Goal: Book appointment/travel/reservation

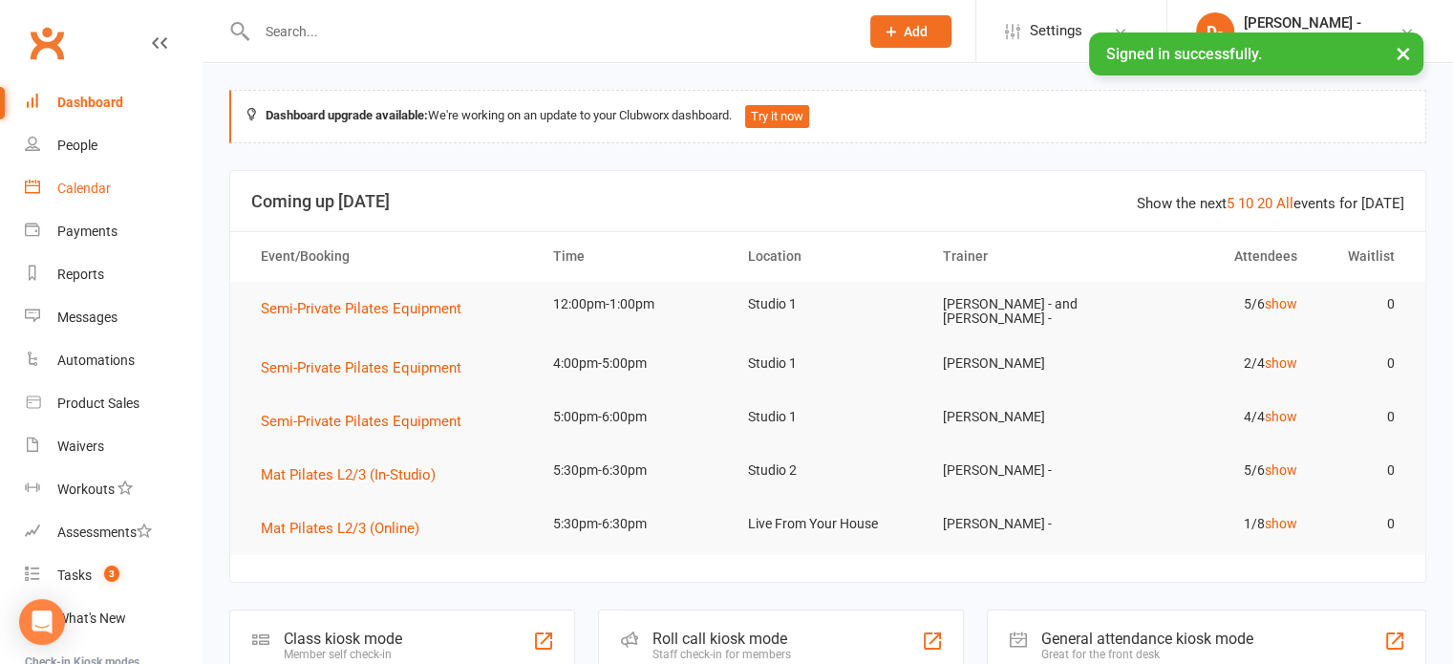
click at [98, 182] on div "Calendar" at bounding box center [84, 188] width 54 height 15
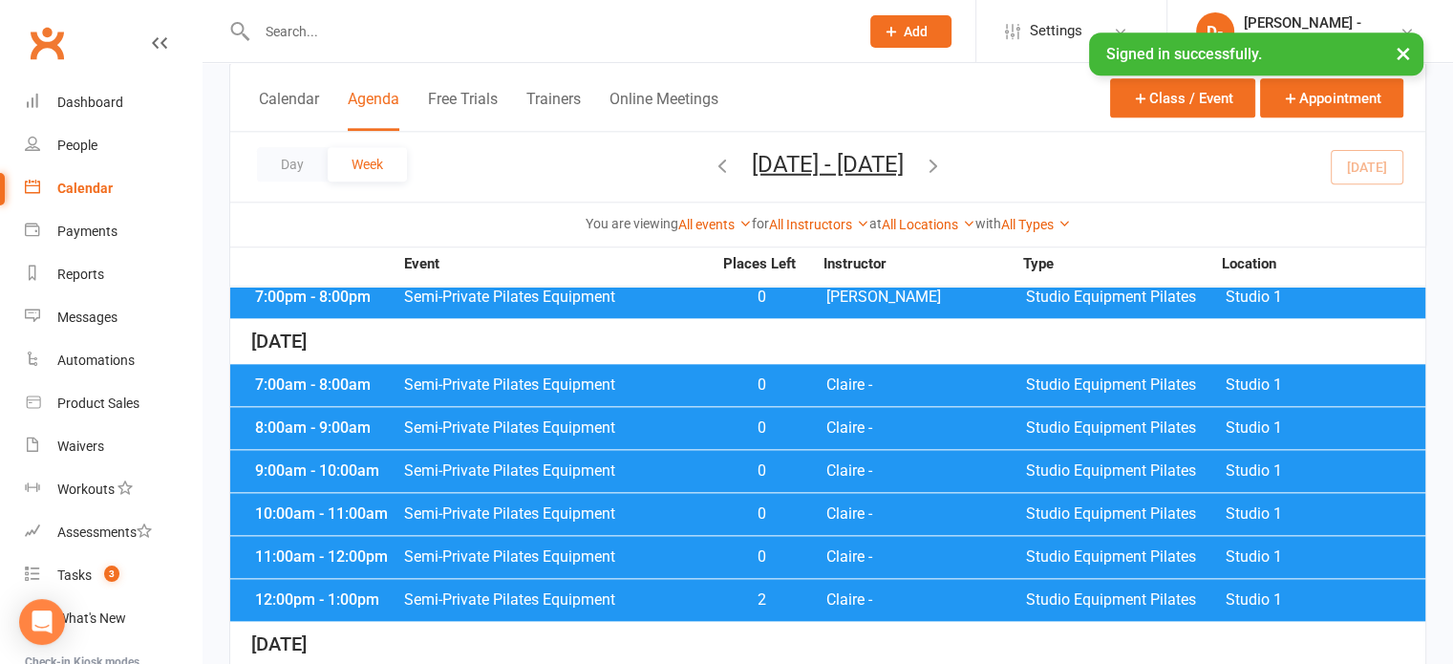
scroll to position [2197, 0]
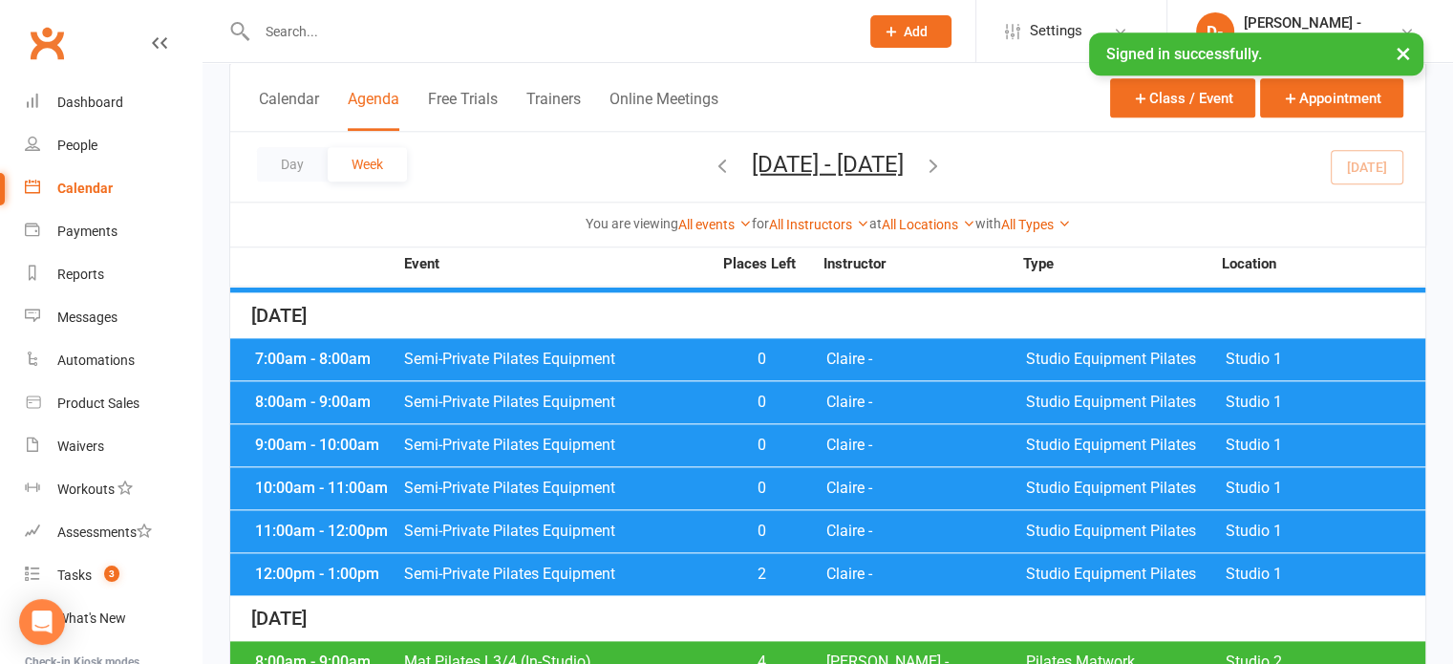
click at [632, 567] on span "Semi-Private Pilates Equipment" at bounding box center [557, 574] width 309 height 15
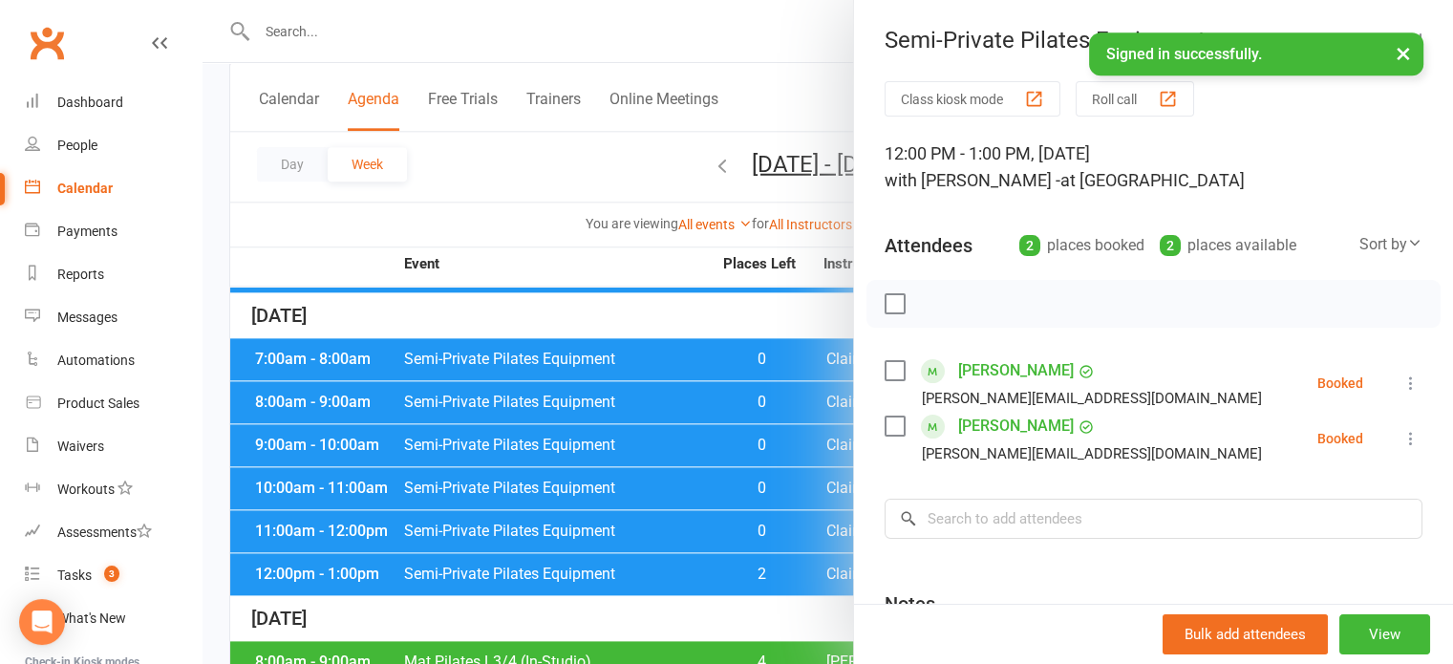
click at [646, 514] on div at bounding box center [828, 332] width 1251 height 664
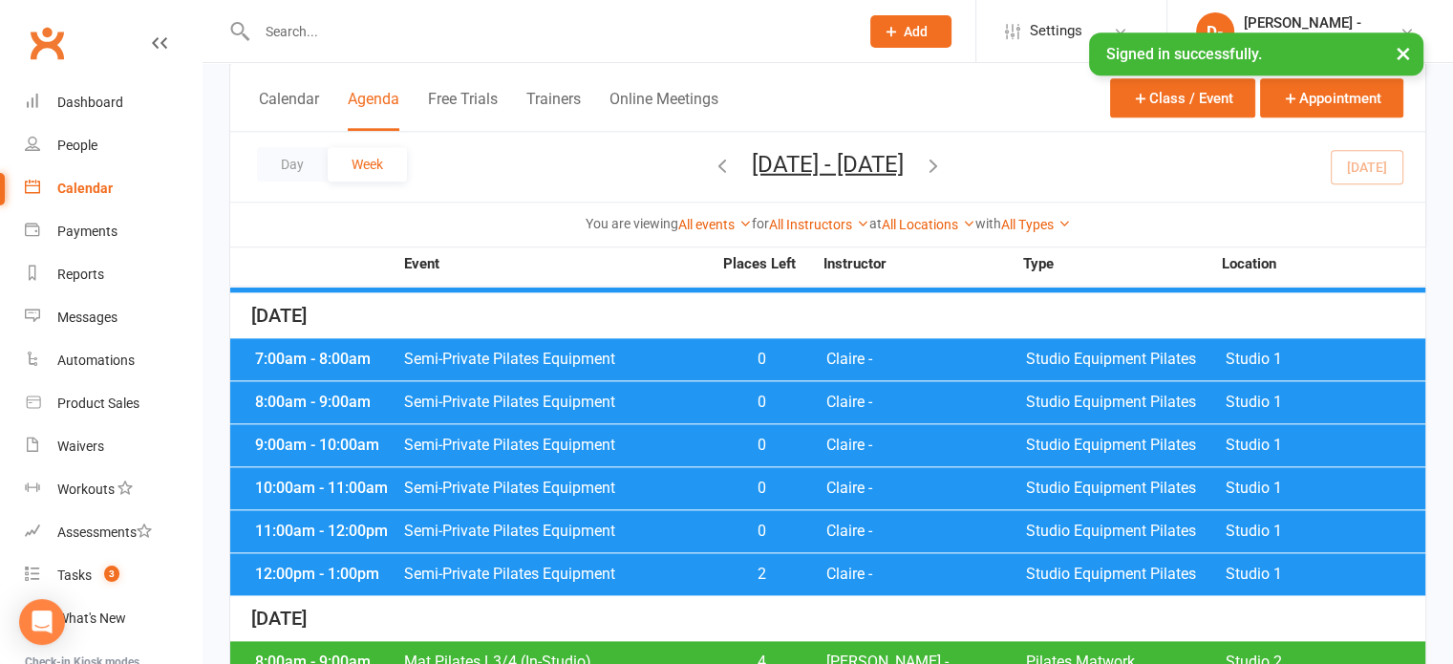
click at [646, 524] on span "Semi-Private Pilates Equipment" at bounding box center [557, 531] width 309 height 15
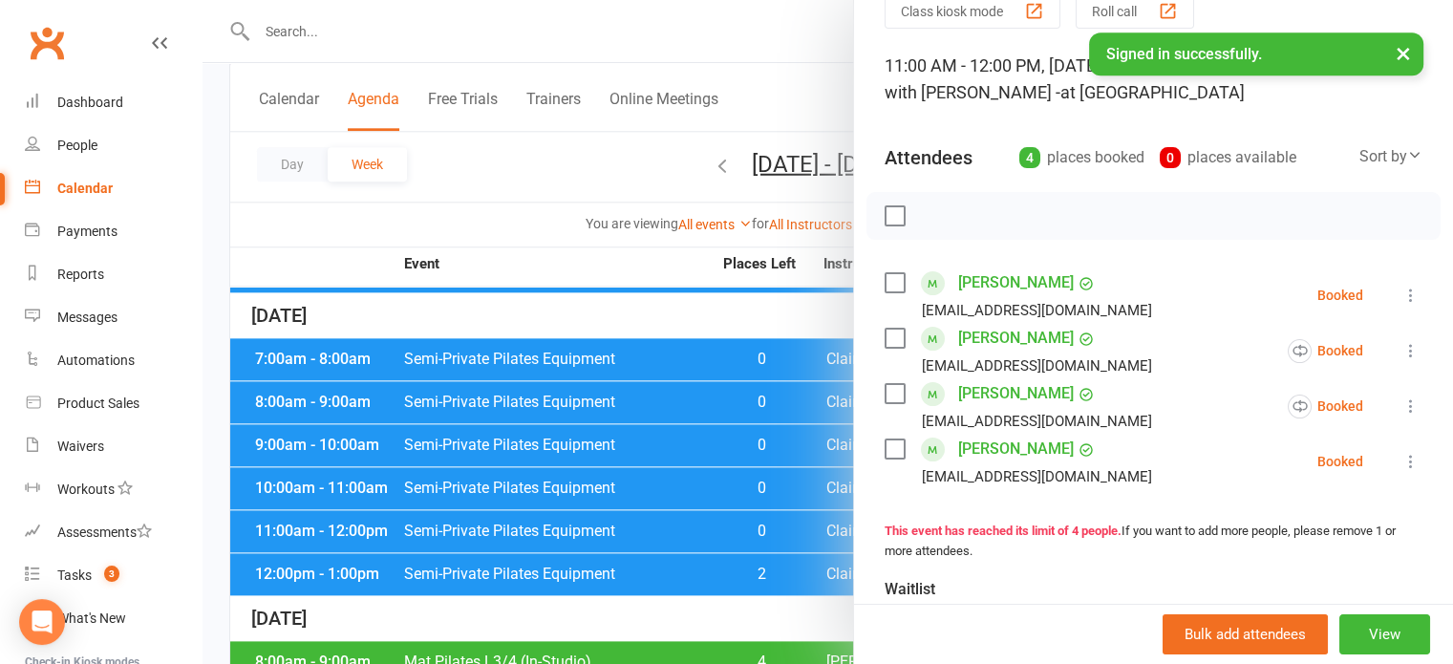
scroll to position [96, 0]
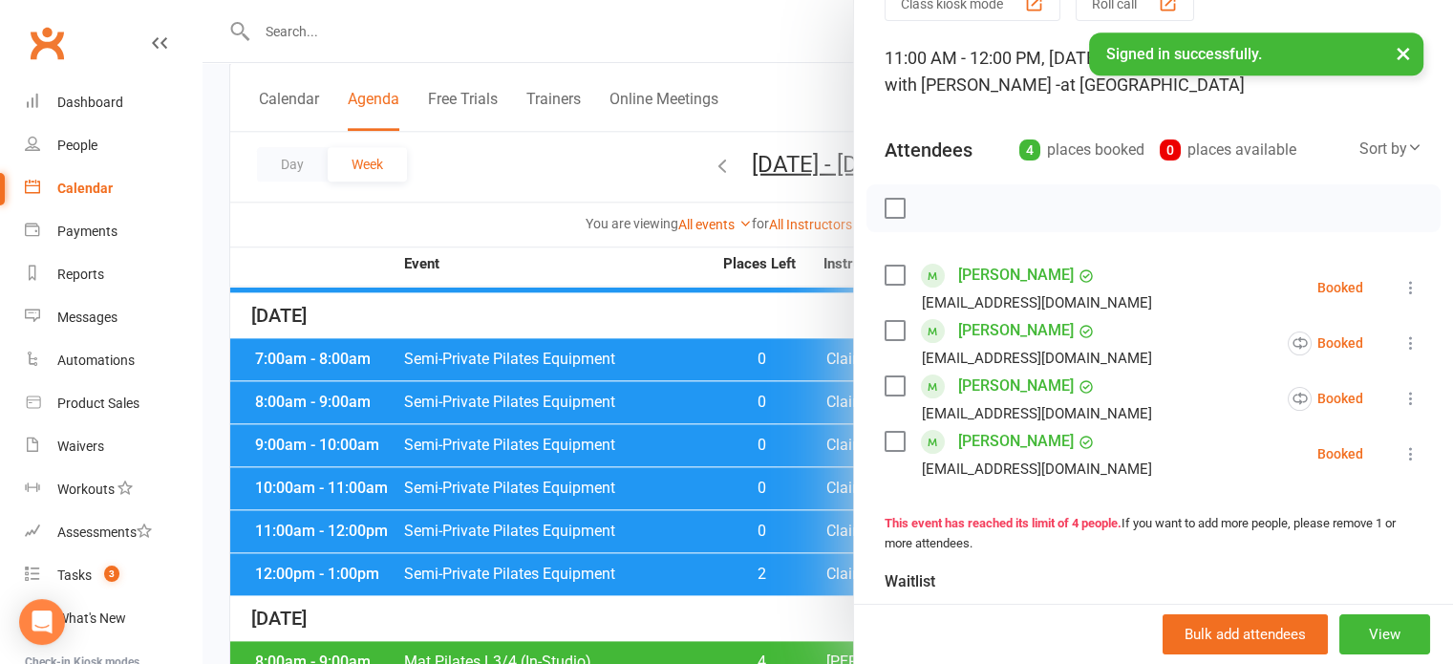
click at [506, 465] on div at bounding box center [828, 332] width 1251 height 664
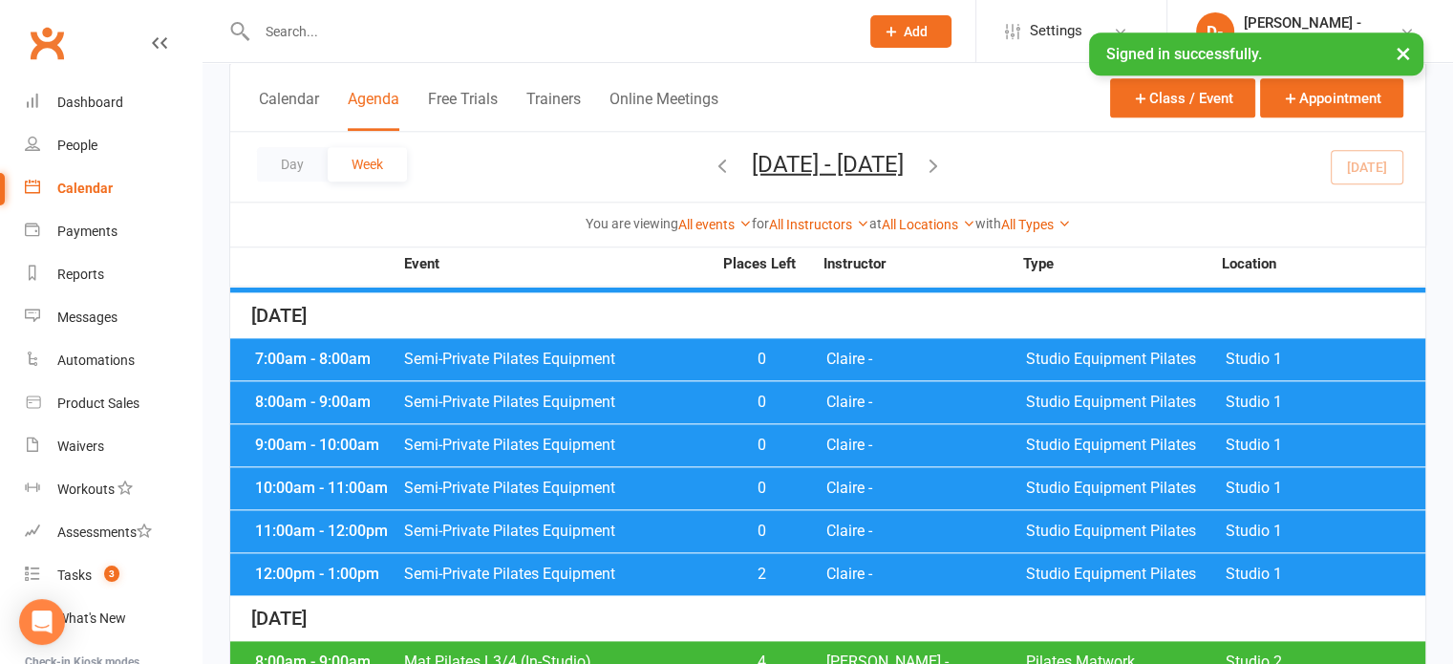
click at [506, 481] on span "Semi-Private Pilates Equipment" at bounding box center [557, 488] width 309 height 15
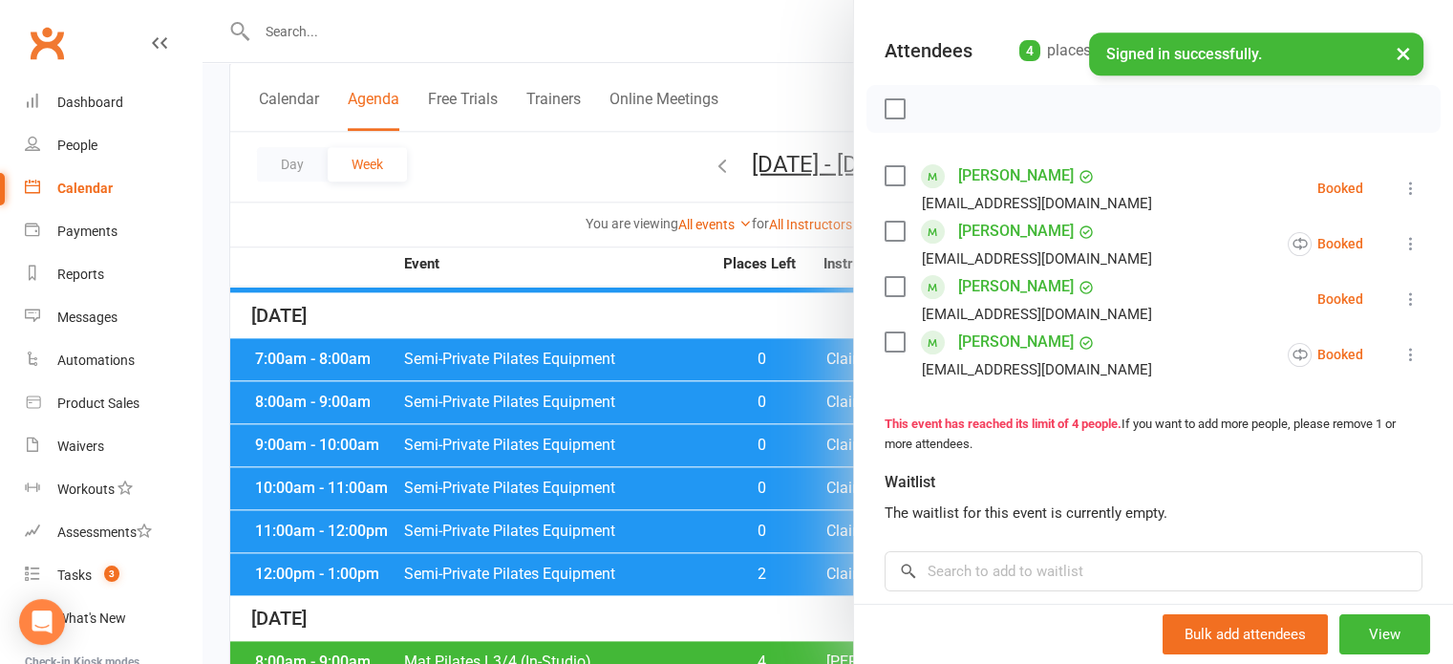
scroll to position [191, 0]
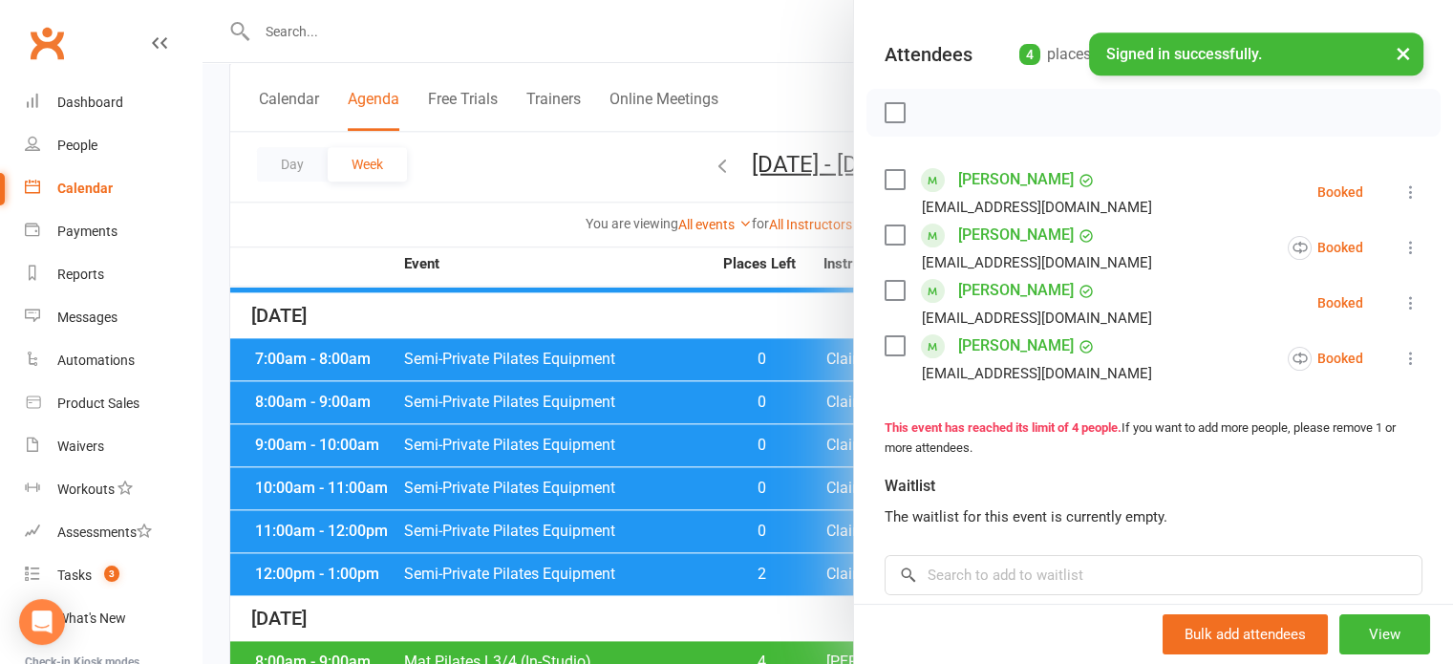
click at [505, 466] on div at bounding box center [828, 332] width 1251 height 664
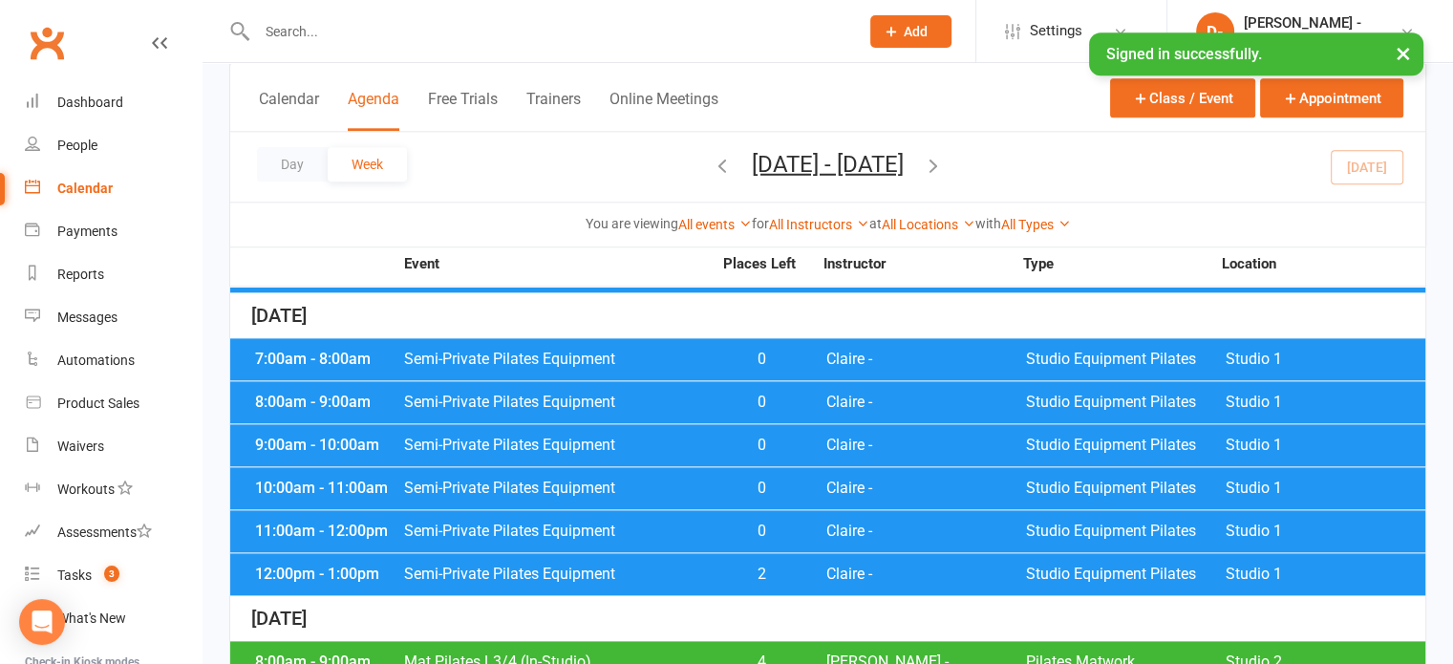
click at [553, 438] on span "Semi-Private Pilates Equipment" at bounding box center [557, 445] width 309 height 15
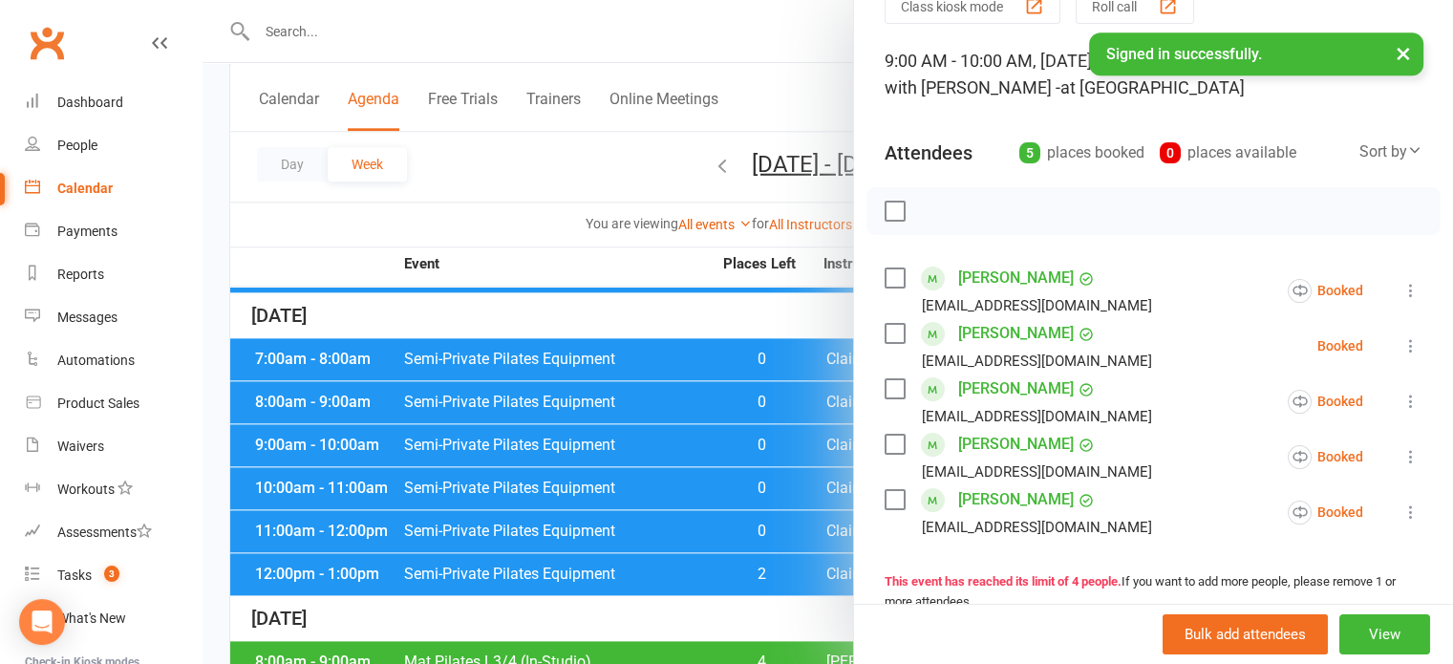
scroll to position [96, 0]
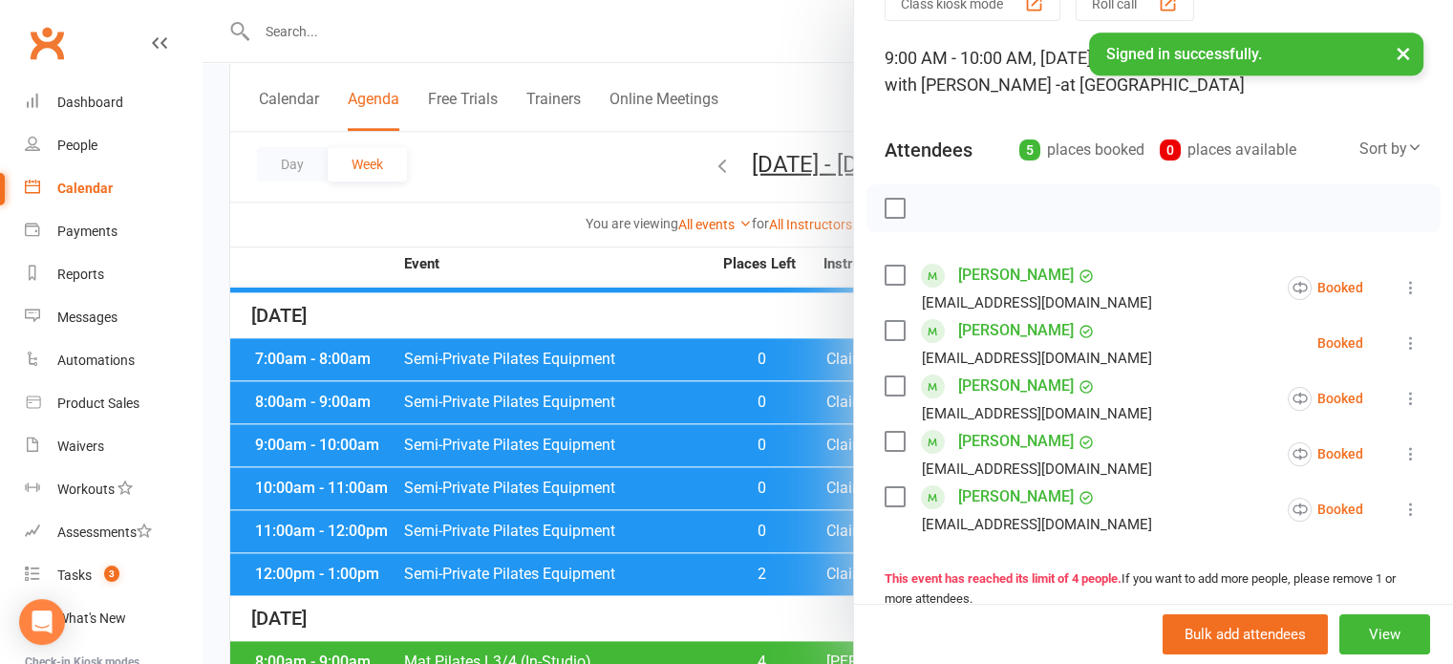
click at [585, 283] on div at bounding box center [828, 332] width 1251 height 664
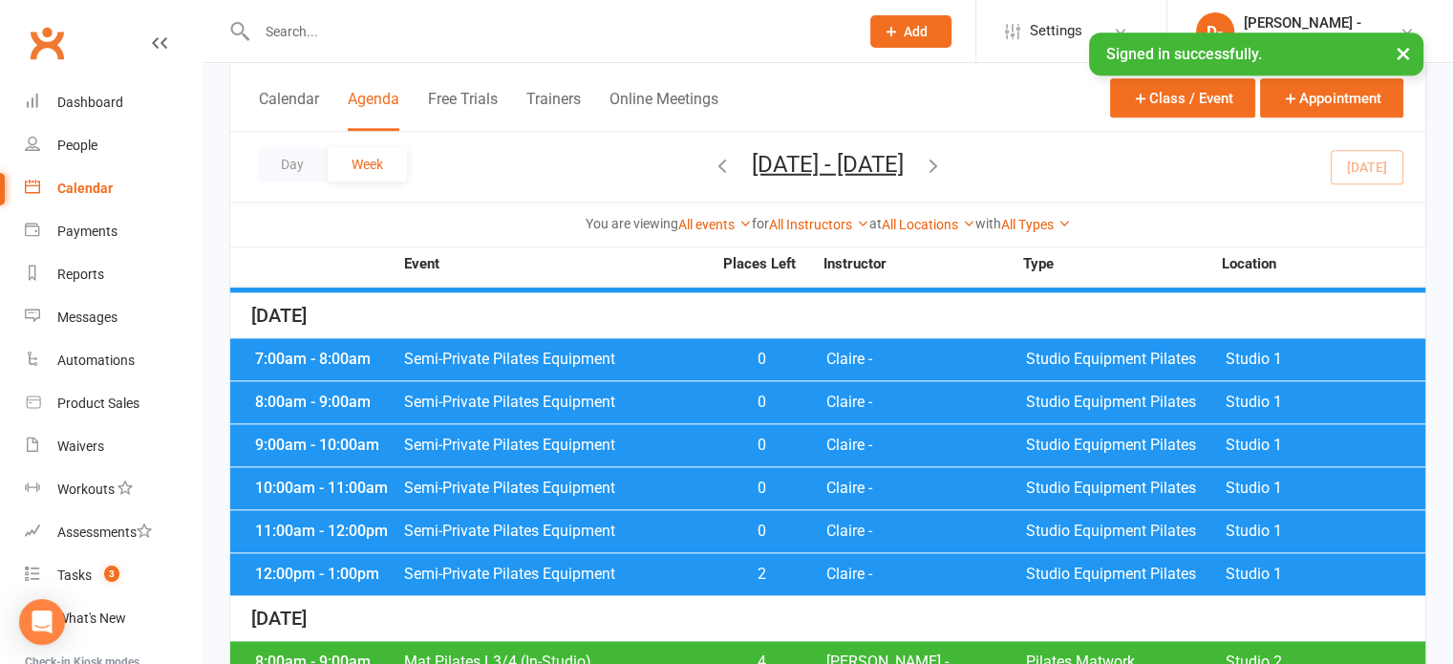
click at [604, 481] on span "Semi-Private Pilates Equipment" at bounding box center [557, 488] width 309 height 15
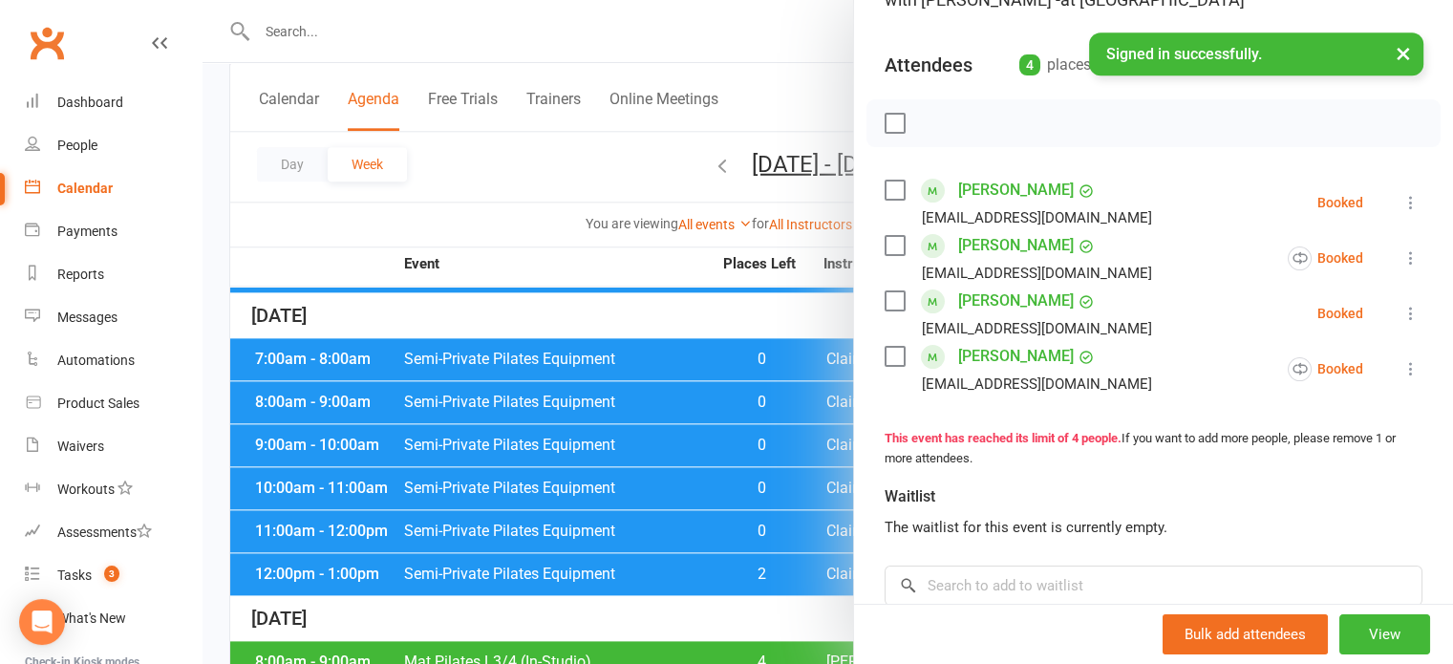
scroll to position [191, 0]
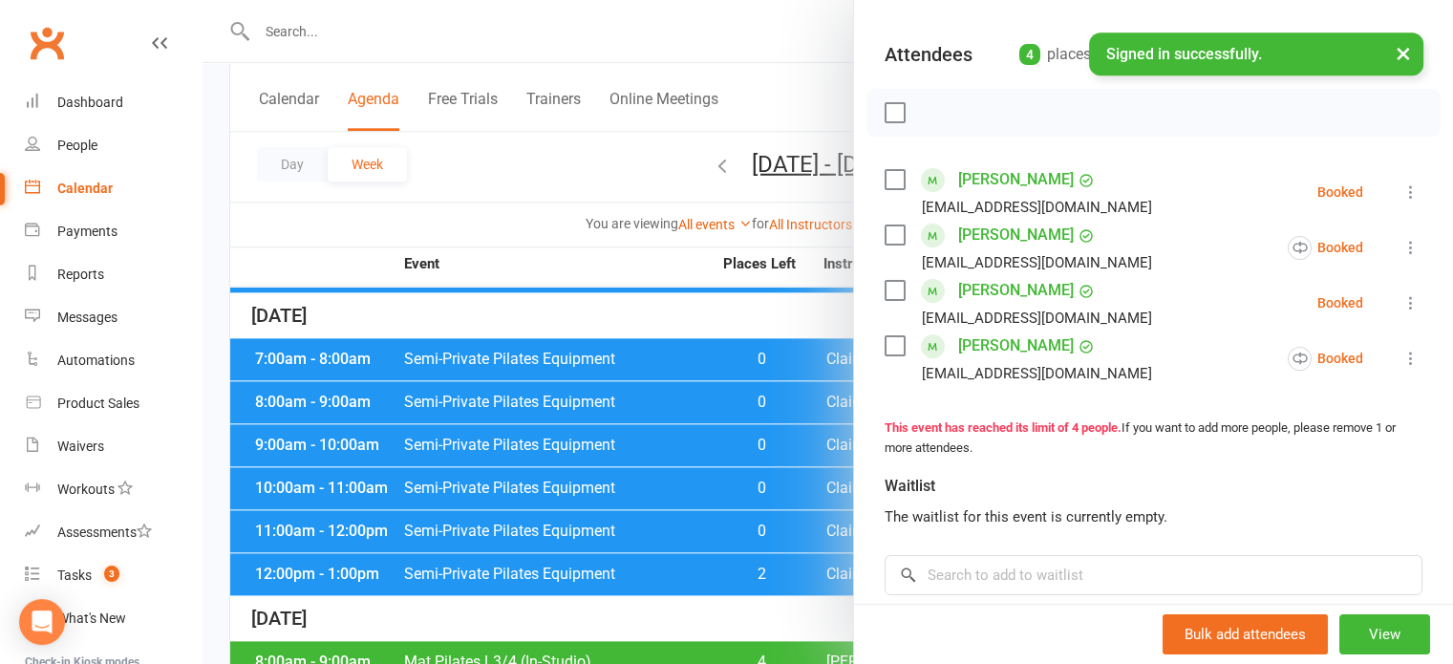
click at [454, 207] on div at bounding box center [828, 332] width 1251 height 664
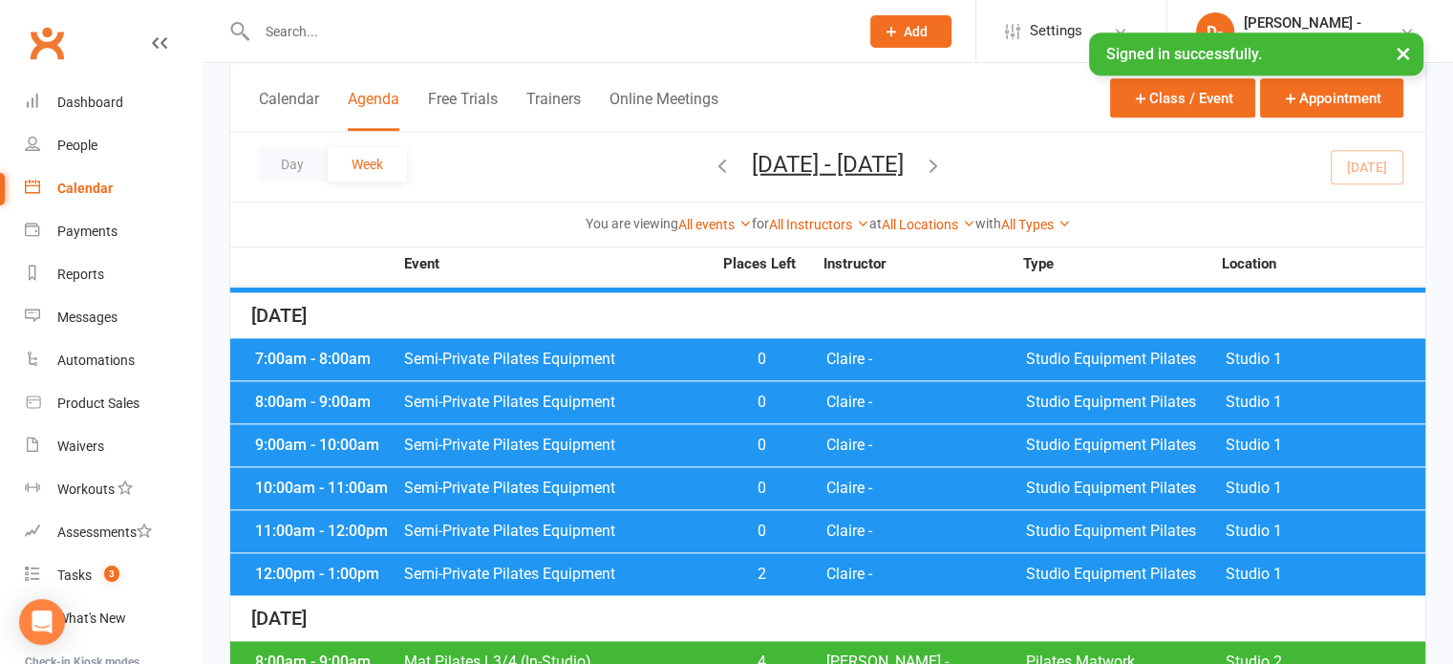
click at [460, 381] on div "8:00am - 9:00am Semi-Private Pilates Equipment 0 Claire - Studio Equipment Pila…" at bounding box center [827, 402] width 1195 height 42
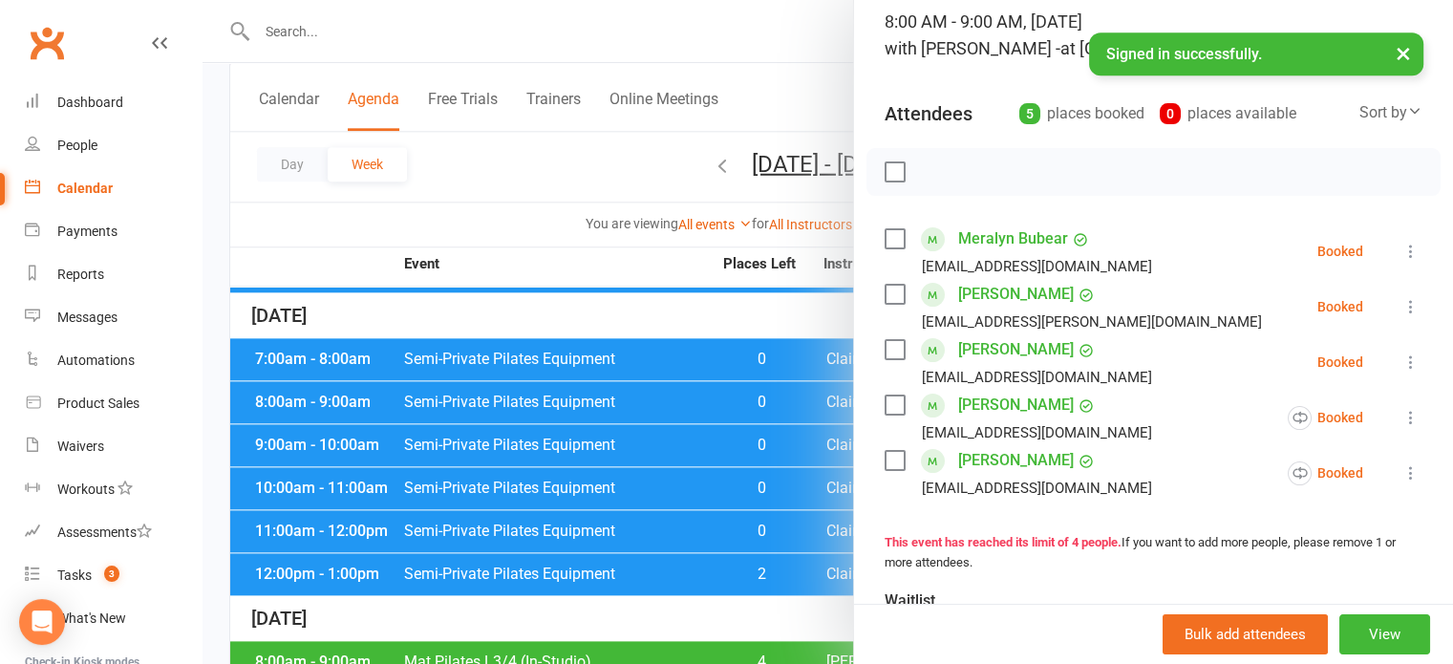
scroll to position [287, 0]
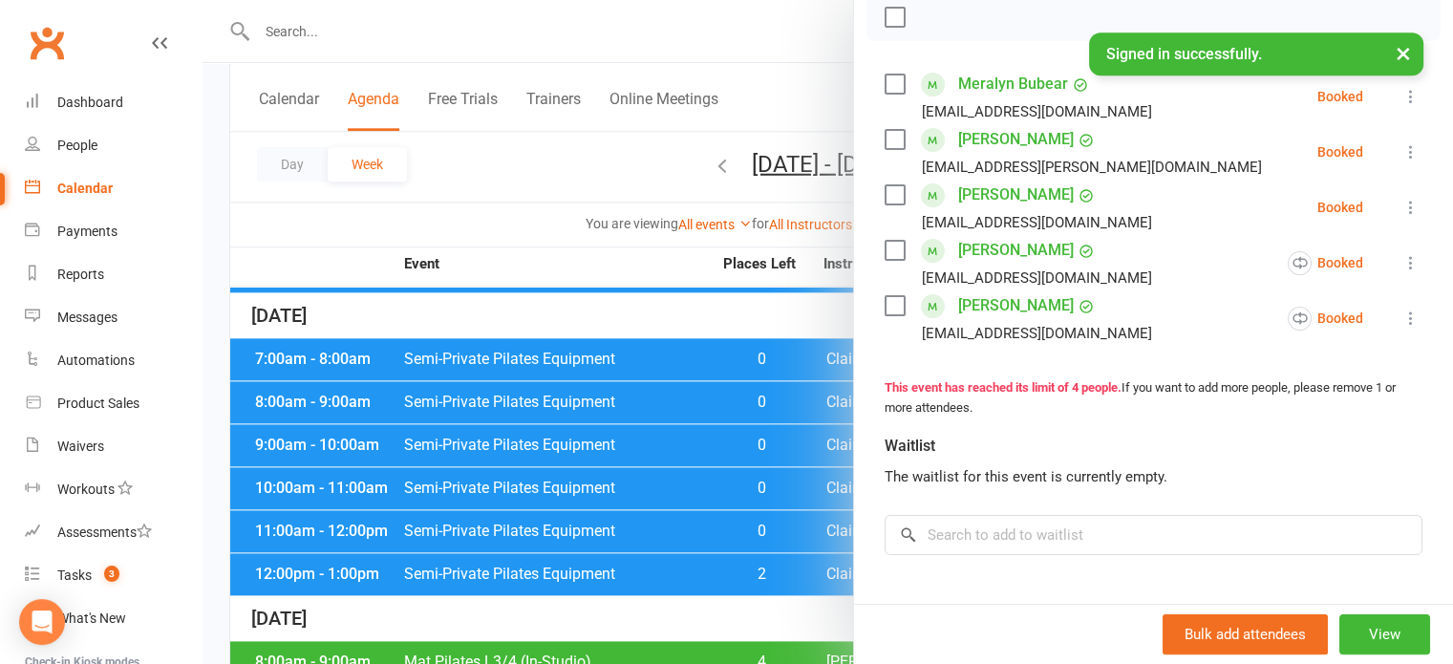
click at [516, 232] on div at bounding box center [828, 332] width 1251 height 664
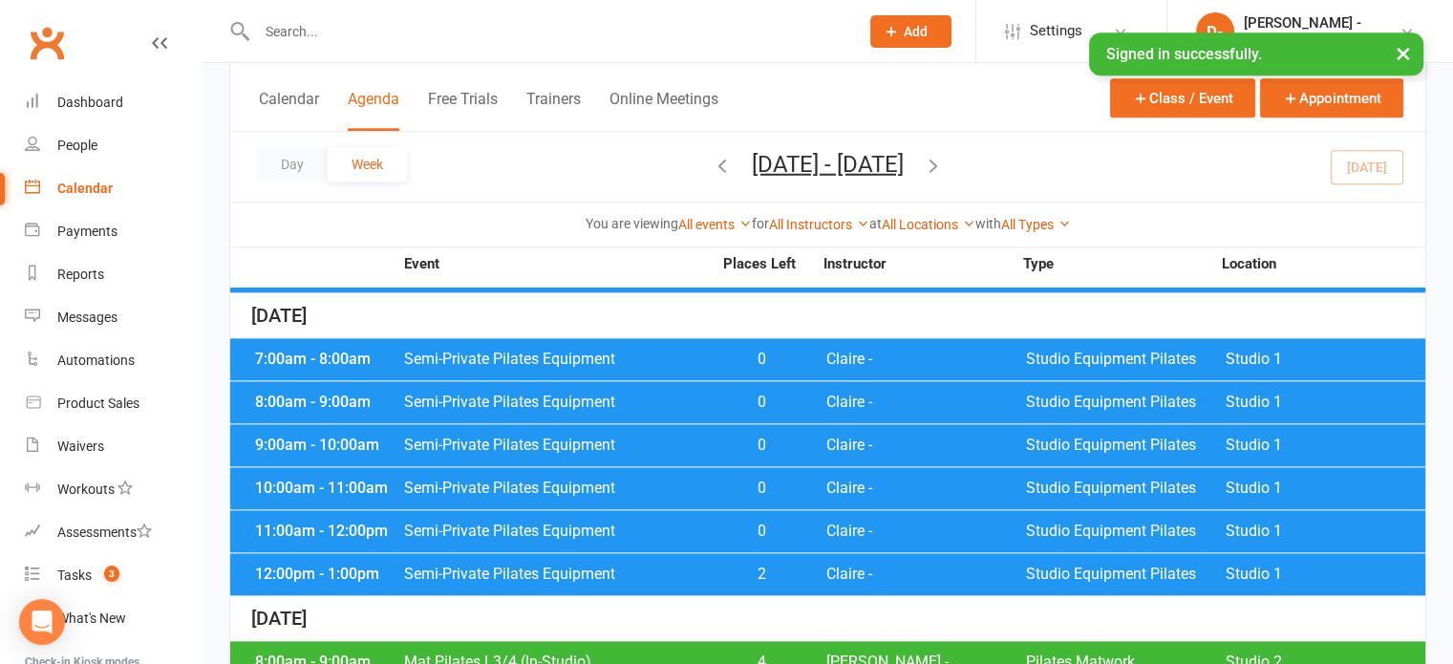
click at [569, 352] on span "Semi-Private Pilates Equipment" at bounding box center [557, 359] width 309 height 15
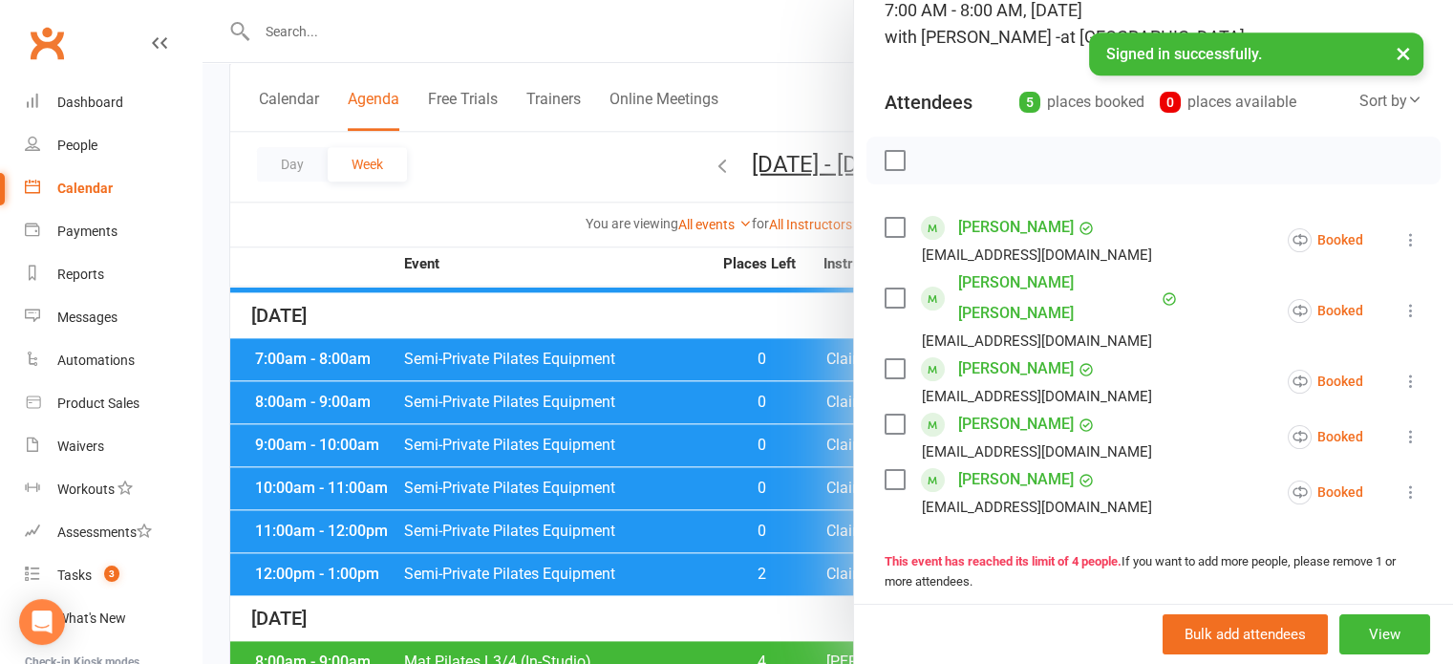
scroll to position [191, 0]
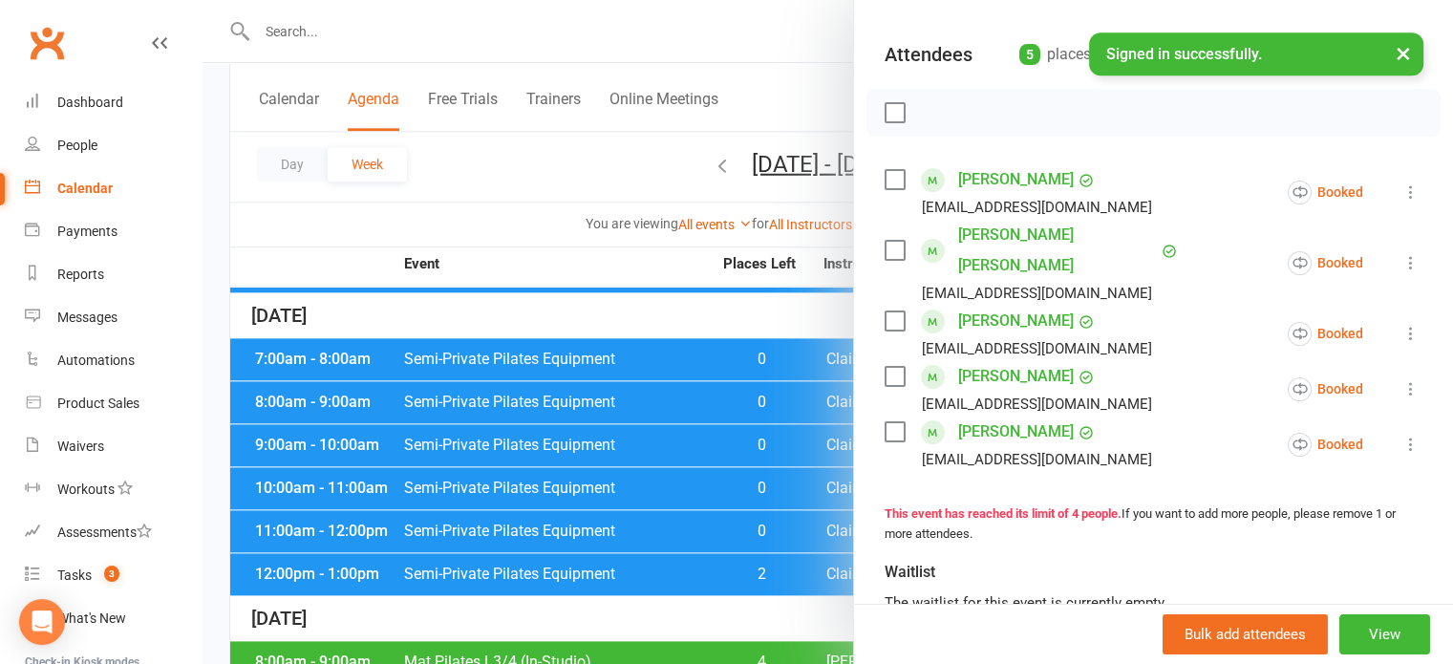
click at [524, 476] on div at bounding box center [828, 332] width 1251 height 664
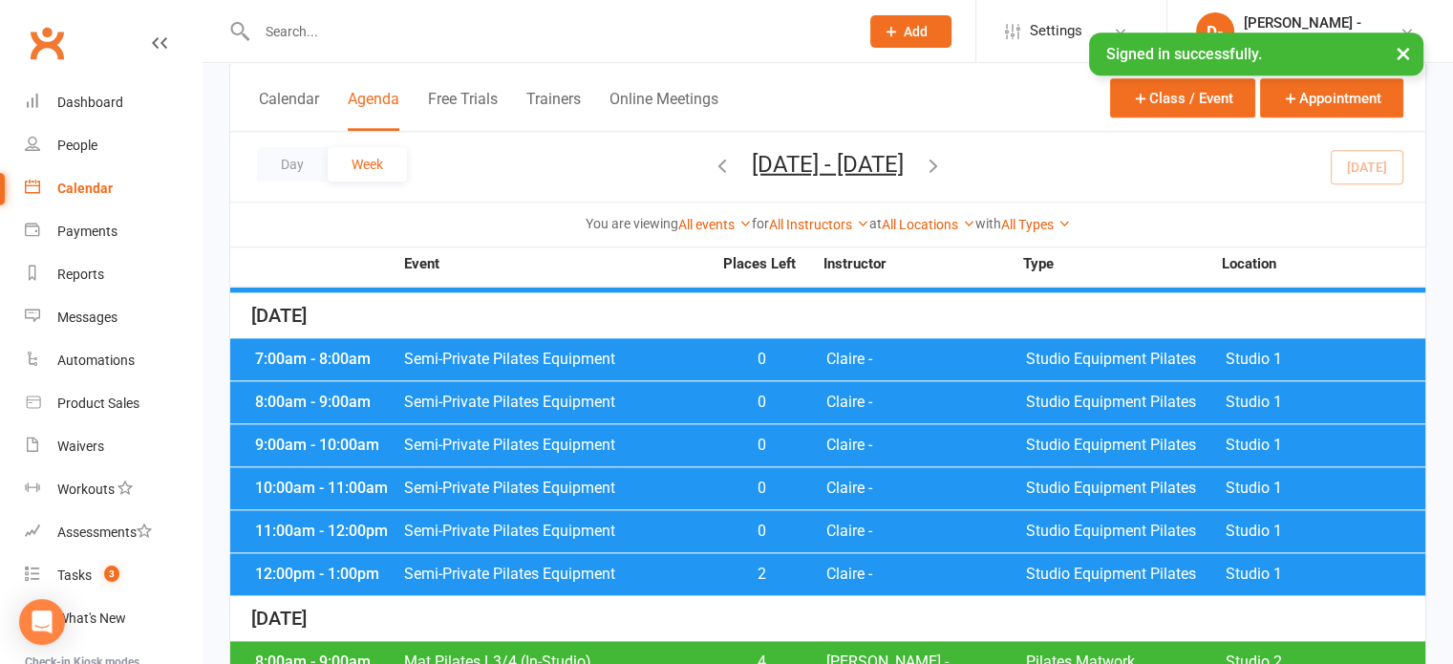
click at [527, 481] on span "Semi-Private Pilates Equipment" at bounding box center [557, 488] width 309 height 15
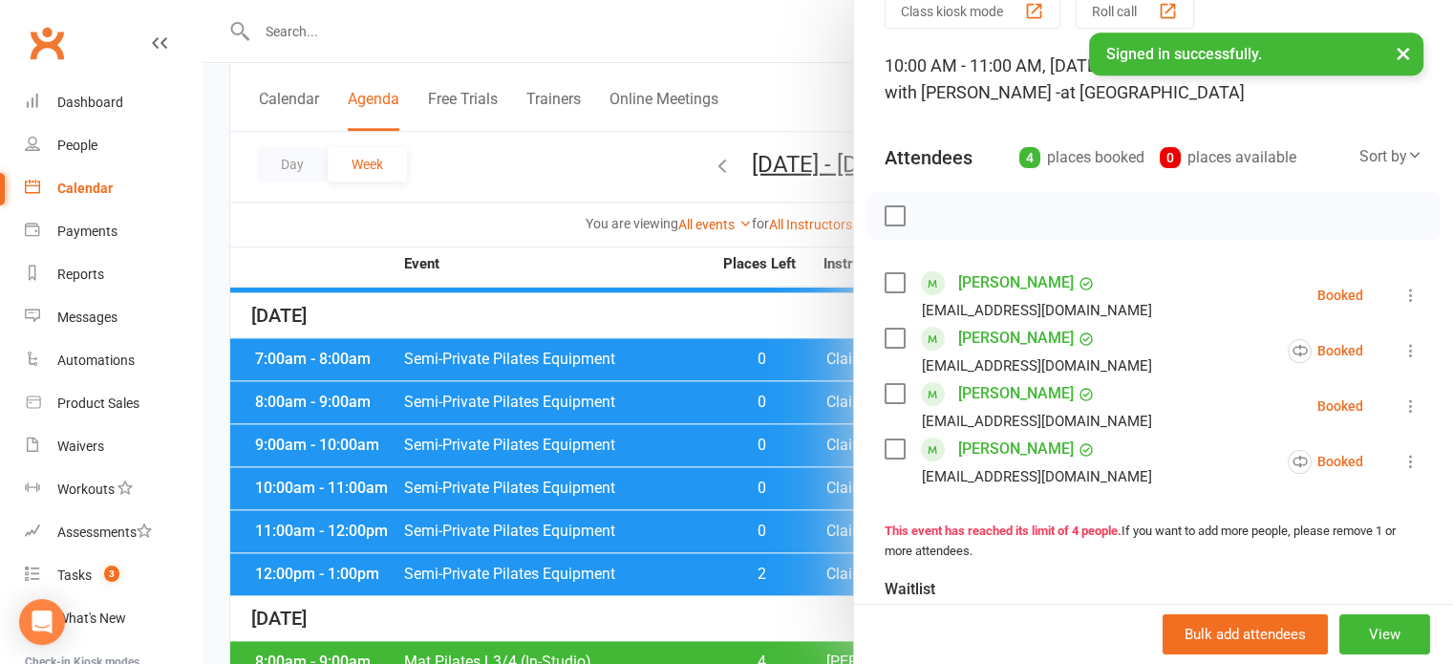
scroll to position [96, 0]
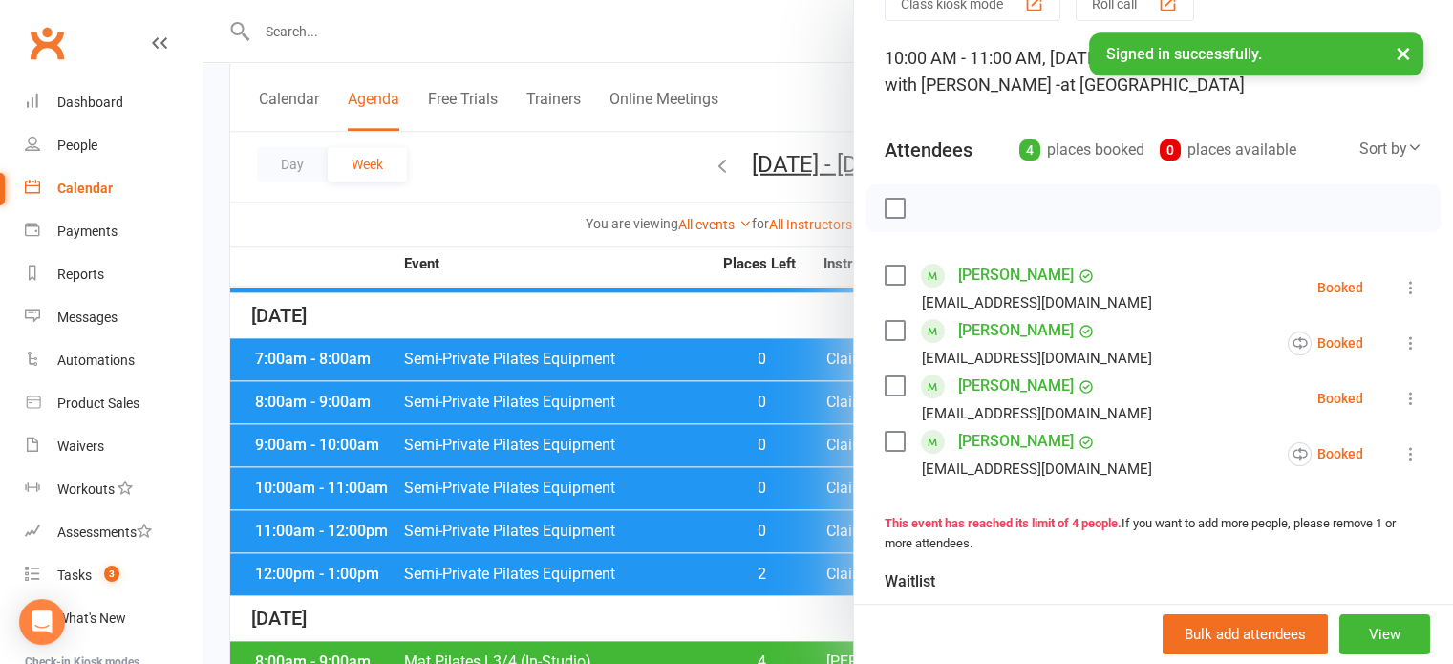
click at [579, 34] on div at bounding box center [828, 332] width 1251 height 664
